Goal: Find contact information: Find contact information

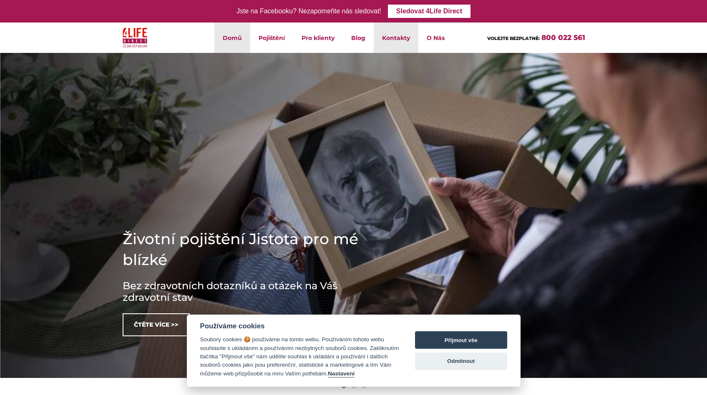
click at [400, 39] on link "Kontakty" at bounding box center [396, 38] width 45 height 30
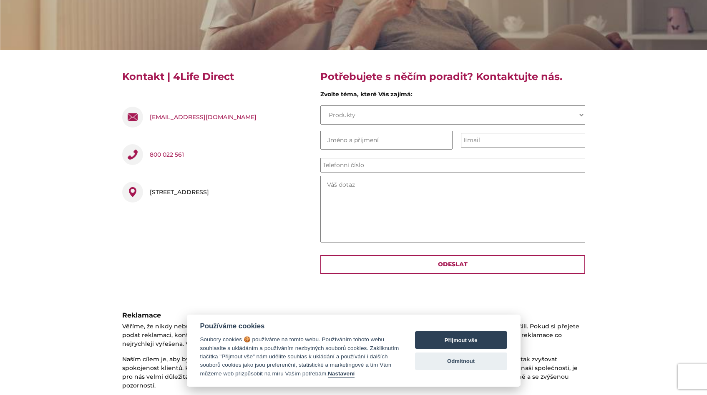
scroll to position [286, 0]
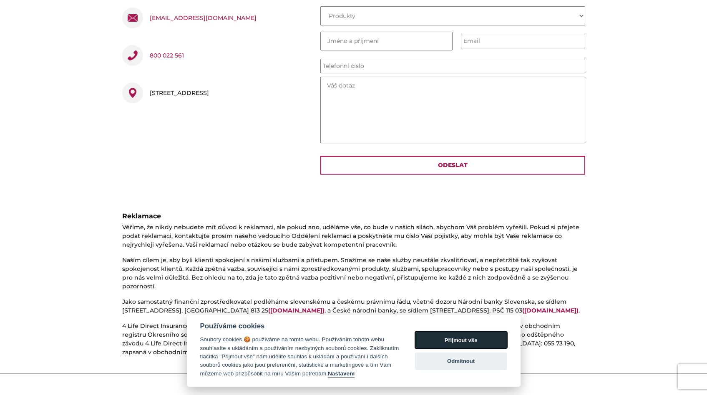
click at [447, 336] on button "Přijmout vše" at bounding box center [461, 341] width 92 height 18
checkbox input "true"
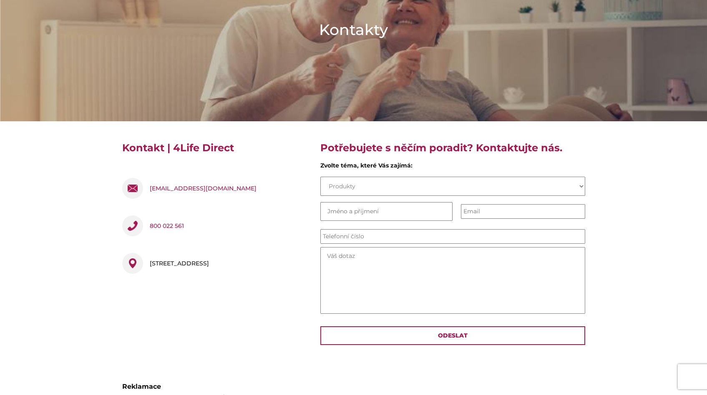
scroll to position [0, 0]
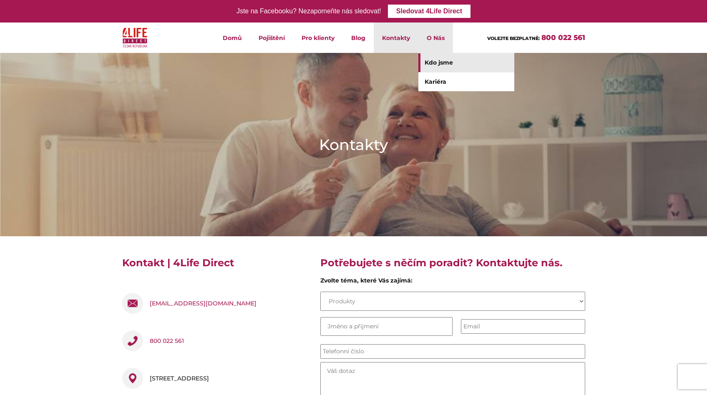
click at [437, 63] on link "Kdo jsme" at bounding box center [466, 62] width 96 height 19
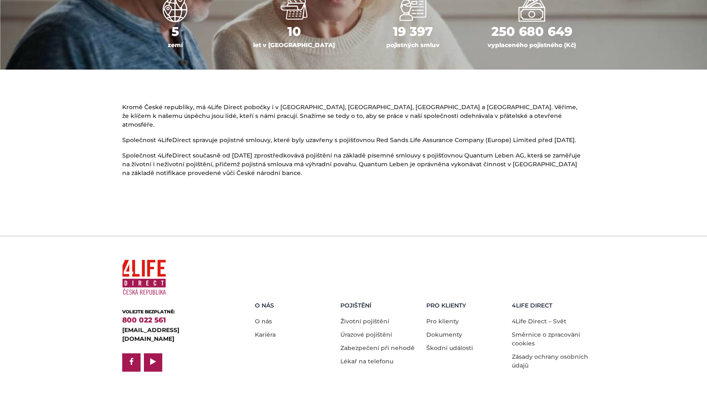
drag, startPoint x: 261, startPoint y: 385, endPoint x: 289, endPoint y: 385, distance: 28.8
click at [289, 395] on div "© 4Life Direct Insurance Services s.r.o., odštěpný závod, 2025 | Nastavení Cook…" at bounding box center [353, 403] width 463 height 8
copy div "4Life Direct"
